Goal: Task Accomplishment & Management: Manage account settings

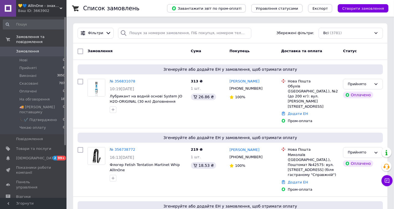
click at [37, 8] on span "💛💙 AllInOne - знаходь все необхідне в одному магазині!" at bounding box center [39, 5] width 42 height 5
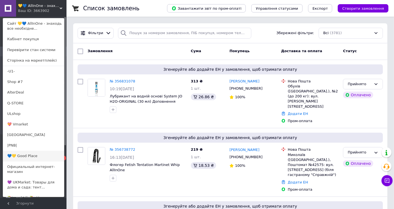
click at [14, 157] on link "💙💛 Good Place" at bounding box center [33, 155] width 61 height 11
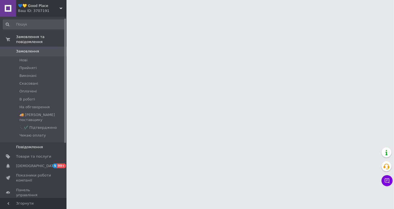
scroll to position [82, 0]
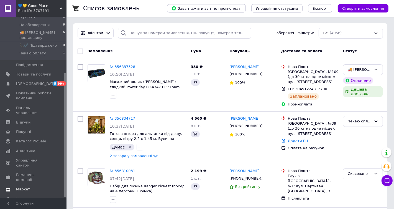
click at [30, 184] on link "Маркет" at bounding box center [34, 188] width 68 height 9
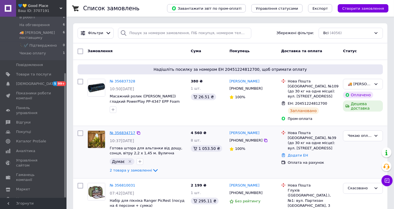
click at [123, 134] on link "№ 356834717" at bounding box center [122, 132] width 25 height 4
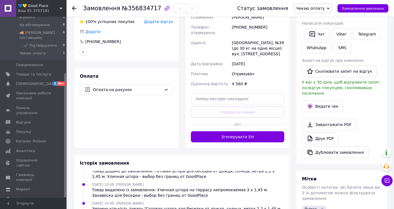
scroll to position [193, 0]
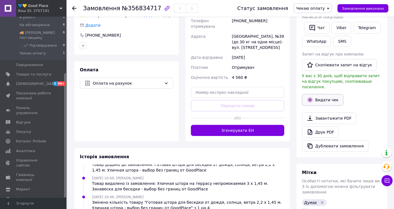
click at [328, 106] on button "Видати чек" at bounding box center [322, 100] width 41 height 12
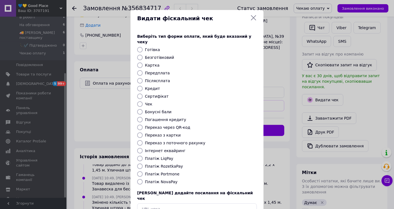
click at [168, 60] on label "Безготівковий" at bounding box center [159, 57] width 29 height 4
click at [143, 60] on input "Безготівковий" at bounding box center [140, 58] width 6 height 6
radio input "true"
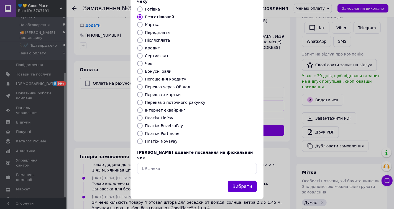
click at [233, 186] on button "Вибрати" at bounding box center [242, 186] width 29 height 12
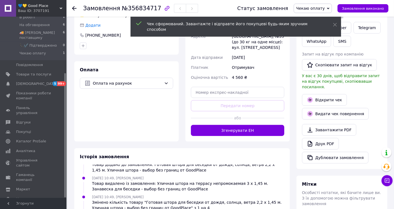
click at [320, 106] on link "Відкрити чек" at bounding box center [324, 100] width 45 height 12
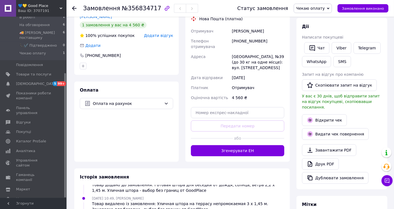
scroll to position [165, 0]
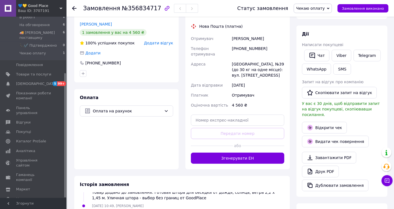
click at [275, 16] on span "Редагувати" at bounding box center [273, 13] width 24 height 4
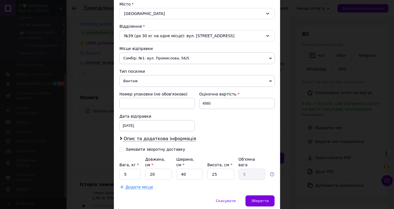
scroll to position [152, 0]
click at [163, 65] on span "Самбір: №1: вул. Промислова, 56/5" at bounding box center [196, 59] width 155 height 12
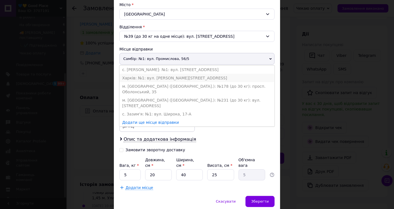
click at [156, 82] on li "Харків: №1: вул. Польова, 67" at bounding box center [196, 78] width 155 height 8
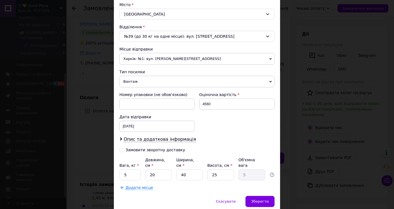
scroll to position [213, 0]
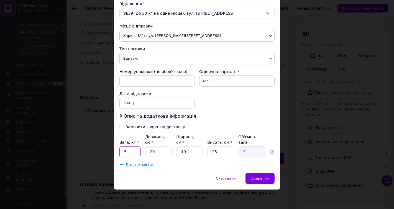
click at [132, 150] on input "5" at bounding box center [129, 151] width 21 height 11
click at [189, 151] on input "40" at bounding box center [189, 151] width 27 height 11
click at [255, 178] on span "Зберегти" at bounding box center [259, 178] width 17 height 4
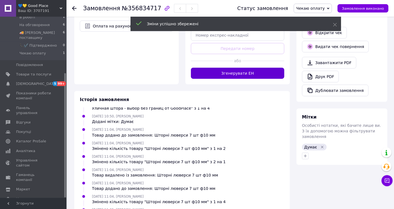
scroll to position [151, 0]
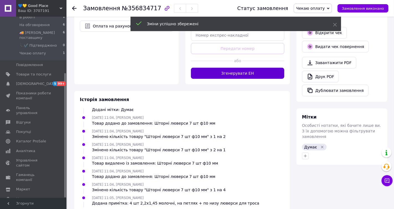
click at [240, 79] on button "Згенерувати ЕН" at bounding box center [237, 73] width 93 height 11
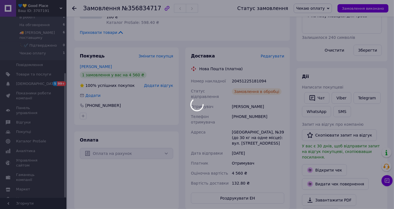
scroll to position [167, 0]
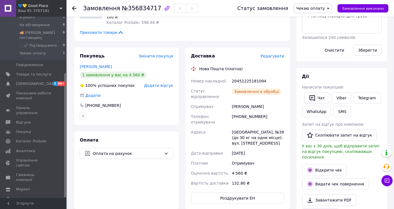
click at [240, 86] on div "20451225181094" at bounding box center [258, 81] width 55 height 10
copy div "20451225181094"
drag, startPoint x: 330, startPoint y: 44, endPoint x: 297, endPoint y: 26, distance: 37.3
click at [297, 26] on div "Примітки 4 шт 2,2х1,45 молочні, на петлях + по низу люверси для троса Залишилос…" at bounding box center [341, 24] width 91 height 73
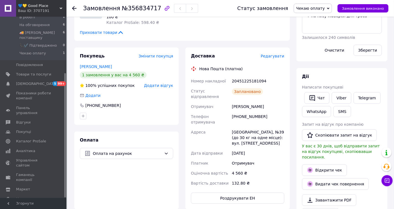
copy div "20451225181094 Статус відправлення Заплановано Отримувач Мазур Анатолий"
drag, startPoint x: 232, startPoint y: 122, endPoint x: 273, endPoint y: 160, distance: 55.6
click at [273, 160] on div "Номер накладної 20451225181094 Статус відправлення Заплановано Отримувач Мазур …" at bounding box center [238, 132] width 96 height 112
click at [322, 9] on span "Чекаю оплату" at bounding box center [310, 8] width 29 height 4
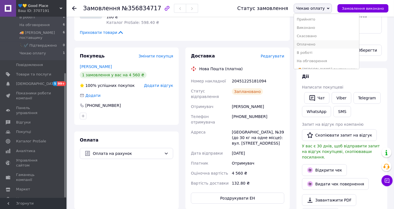
click at [313, 47] on li "Оплачено" at bounding box center [326, 44] width 65 height 8
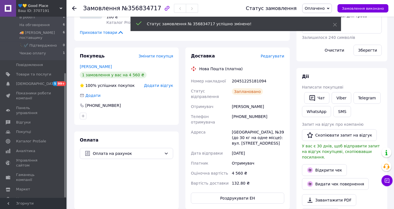
click at [325, 9] on span "Оплачено" at bounding box center [315, 8] width 20 height 4
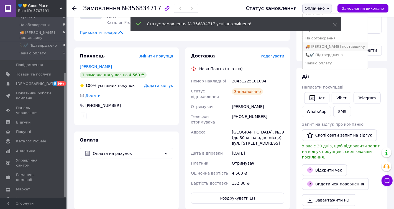
scroll to position [25, 0]
click at [323, 44] on li "🚚 Передан поставщику" at bounding box center [334, 46] width 65 height 8
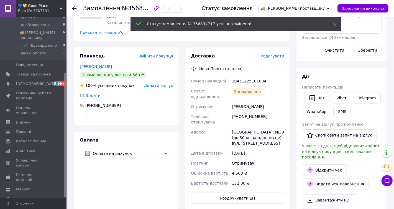
scroll to position [183, 0]
click at [39, 5] on span "💙💛 Good Place" at bounding box center [39, 5] width 42 height 5
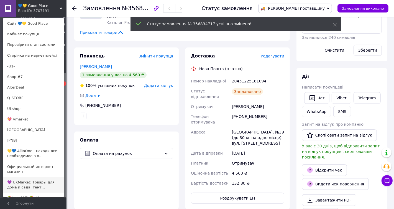
click at [24, 184] on link "💜 UKMarket: Товары для дома и сада: тент..." at bounding box center [33, 185] width 61 height 16
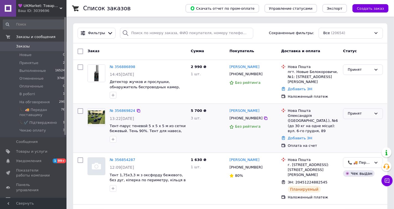
click at [359, 113] on div "Принят" at bounding box center [360, 114] width 24 height 6
click at [359, 158] on li "Чекаю оплату" at bounding box center [362, 161] width 39 height 10
click at [118, 110] on link "№ 356869824" at bounding box center [122, 110] width 25 height 4
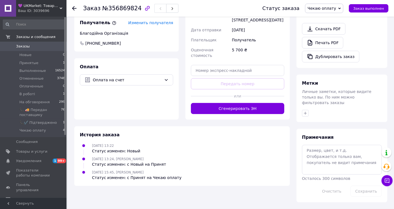
scroll to position [220, 0]
click at [326, 153] on textarea at bounding box center [342, 159] width 80 height 29
type textarea "п"
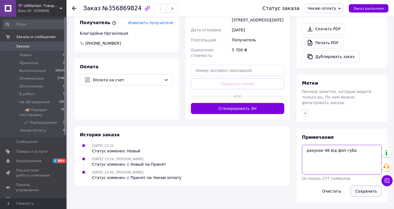
type textarea "рахунок 48 від фоп губа"
click at [372, 186] on button "Сохранить" at bounding box center [365, 190] width 31 height 11
